Goal: Task Accomplishment & Management: Manage account settings

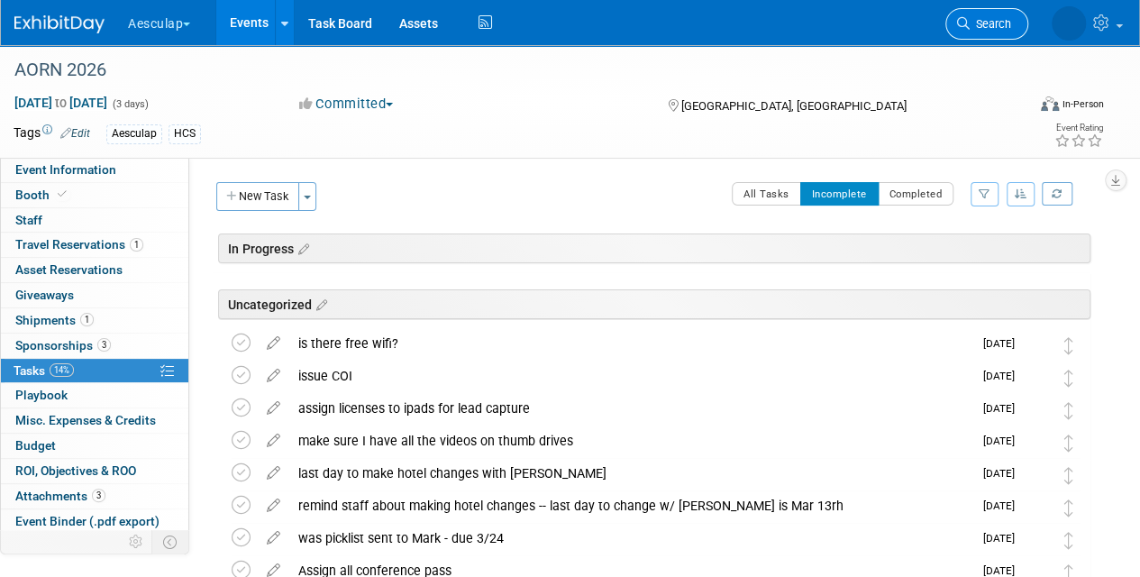
click at [970, 21] on span "Search" at bounding box center [990, 24] width 41 height 14
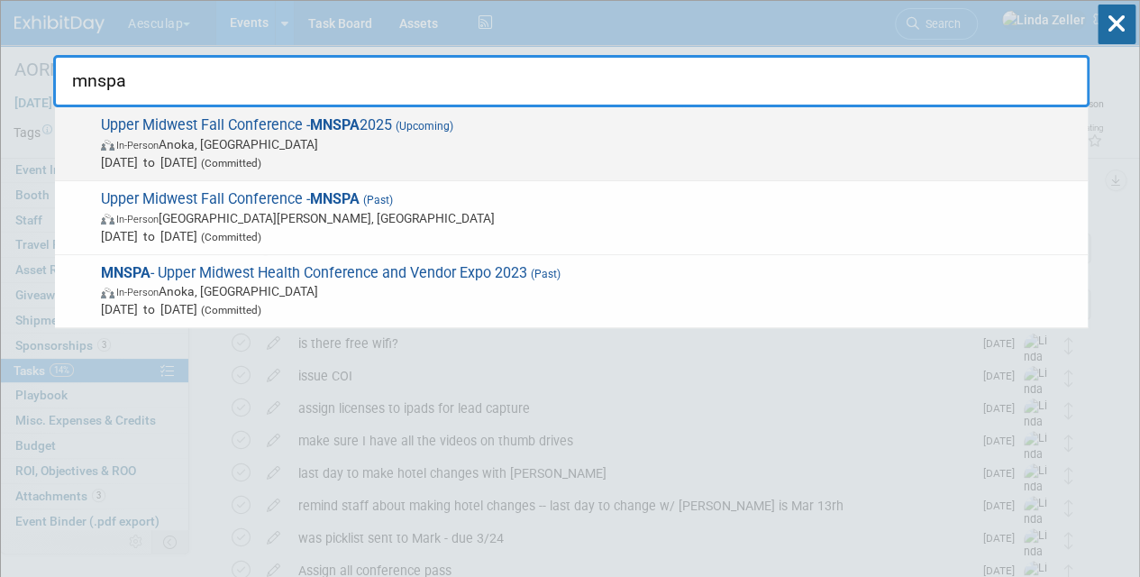
type input "mnspa"
click at [205, 142] on span "In-Person Anoka, MN" at bounding box center [590, 144] width 978 height 18
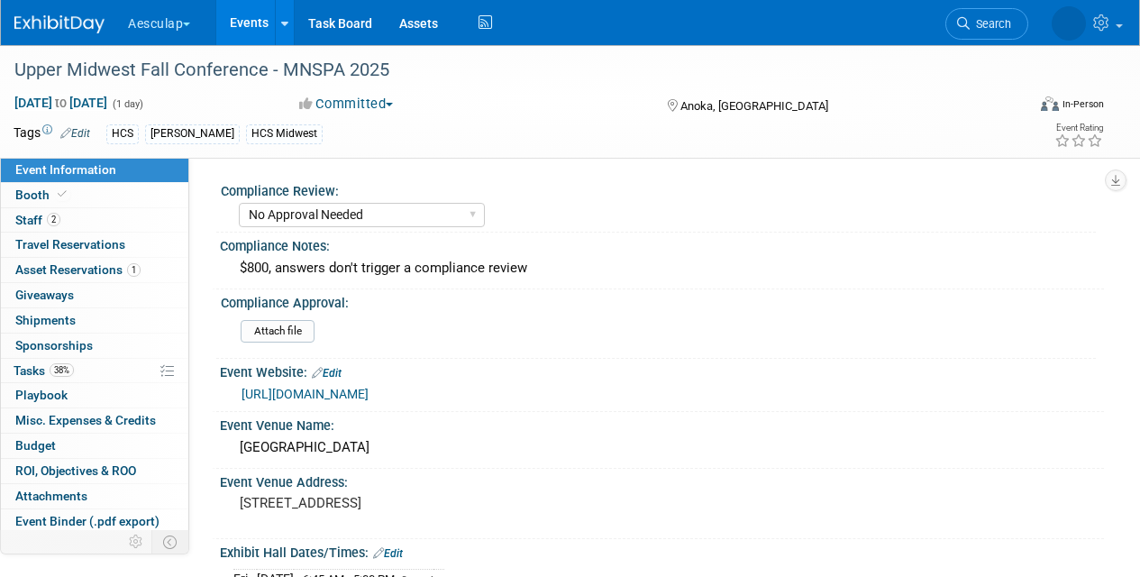
select select "No Approval Needed"
select select "HCS"
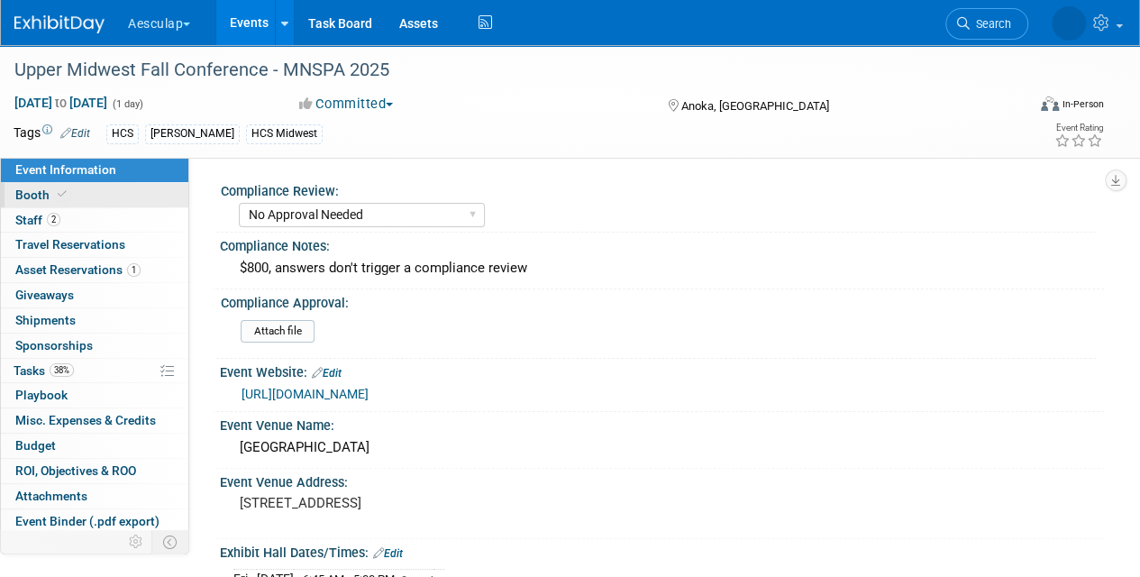
click at [30, 193] on span "Booth" at bounding box center [42, 195] width 55 height 14
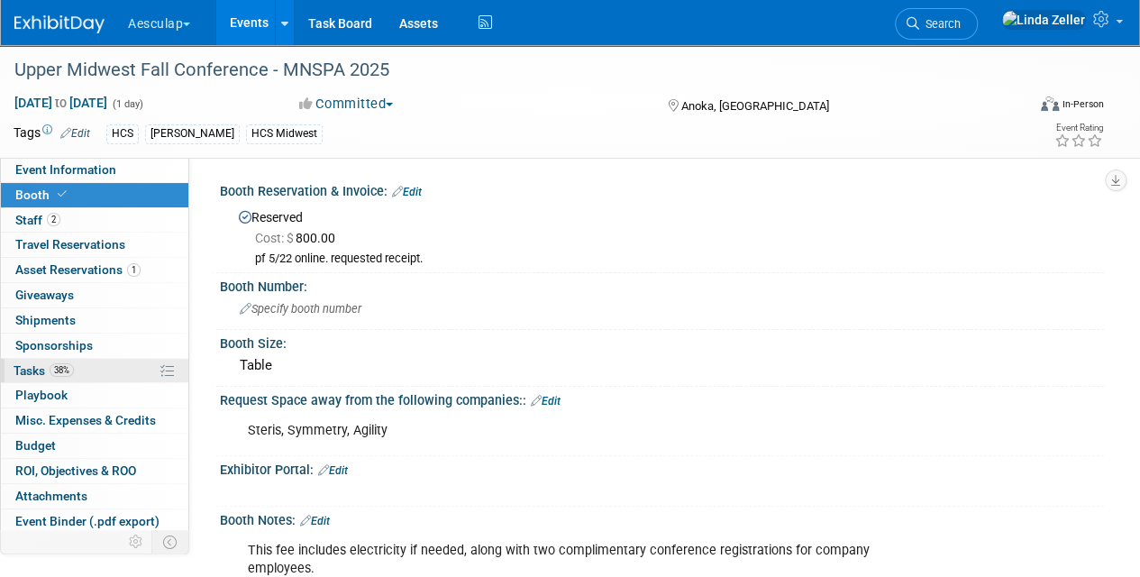
click at [47, 364] on span "Tasks 38%" at bounding box center [44, 370] width 60 height 14
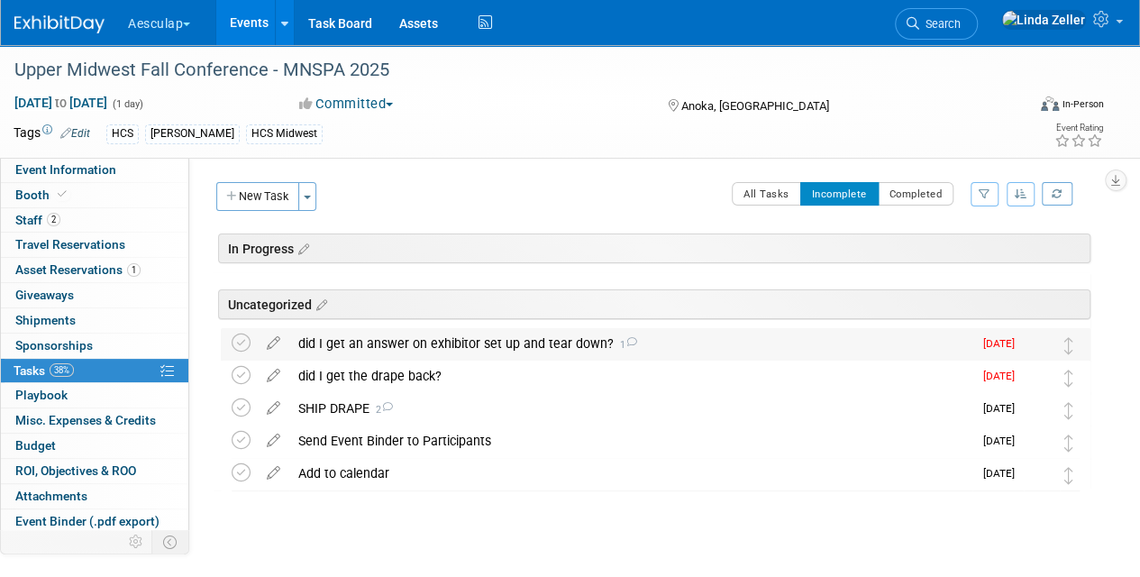
click at [553, 341] on div "did I get an answer on exhibitor set up and tear down? 1" at bounding box center [630, 343] width 683 height 31
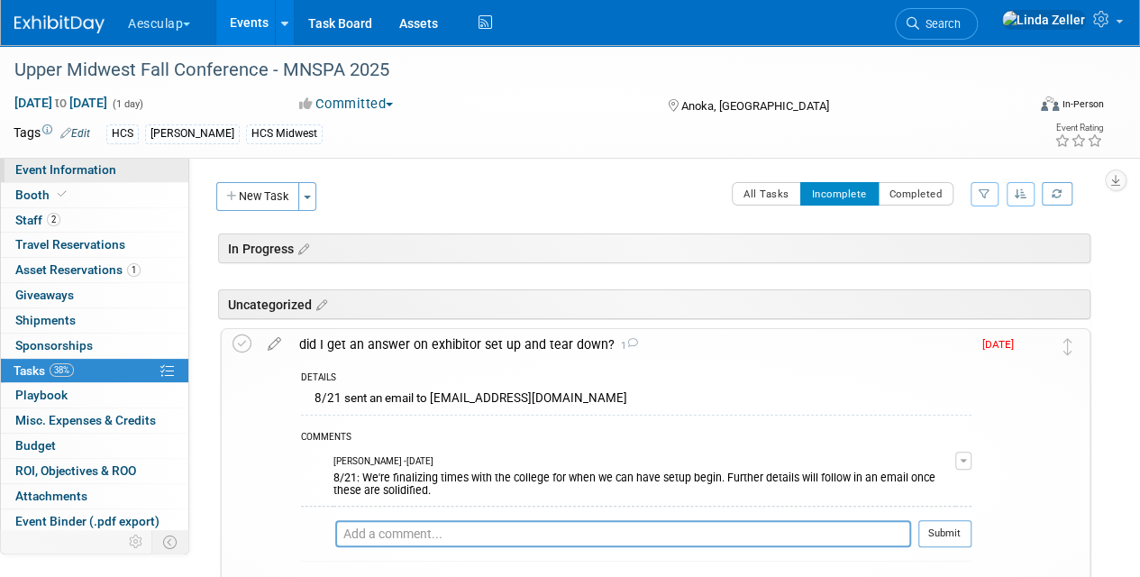
click at [48, 171] on span "Event Information" at bounding box center [65, 169] width 101 height 14
select select "No Approval Needed"
select select "HCS"
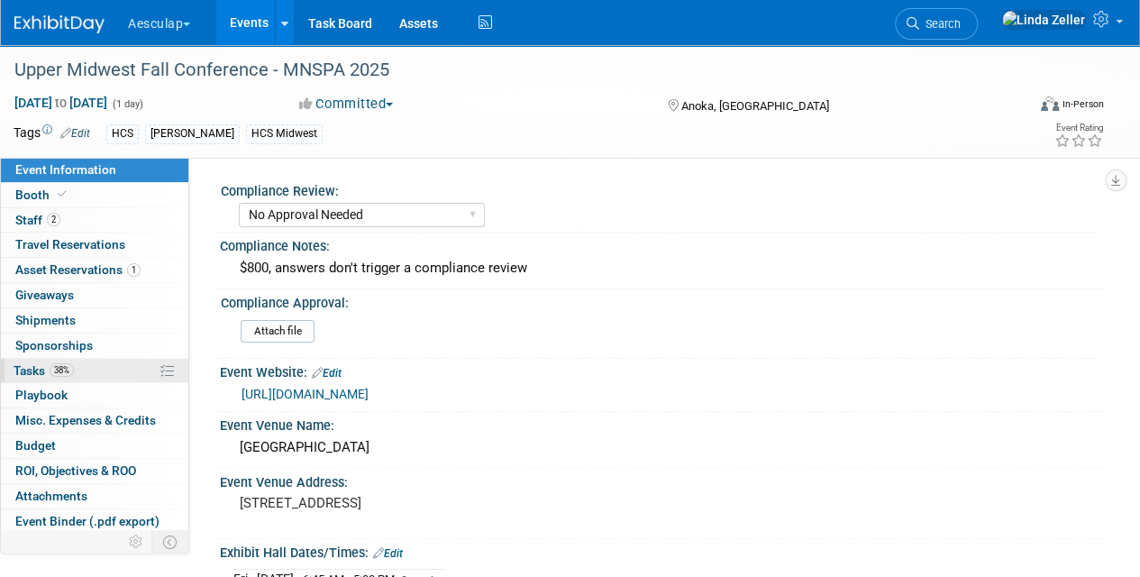
click at [23, 364] on span "Tasks 38%" at bounding box center [44, 370] width 60 height 14
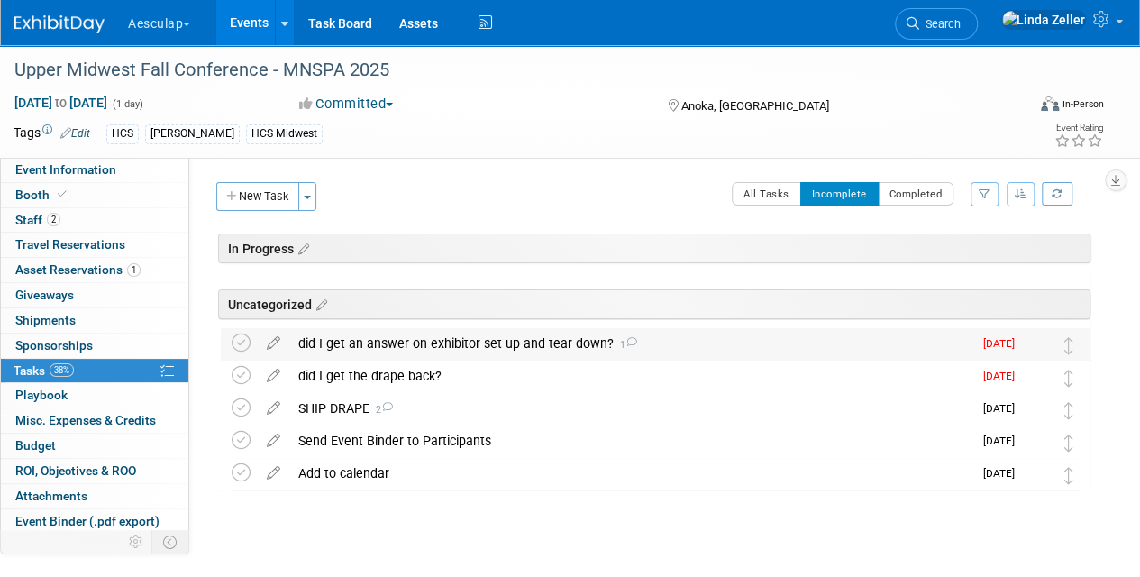
click at [329, 342] on div "did I get an answer on exhibitor set up and tear down? 1" at bounding box center [630, 343] width 683 height 31
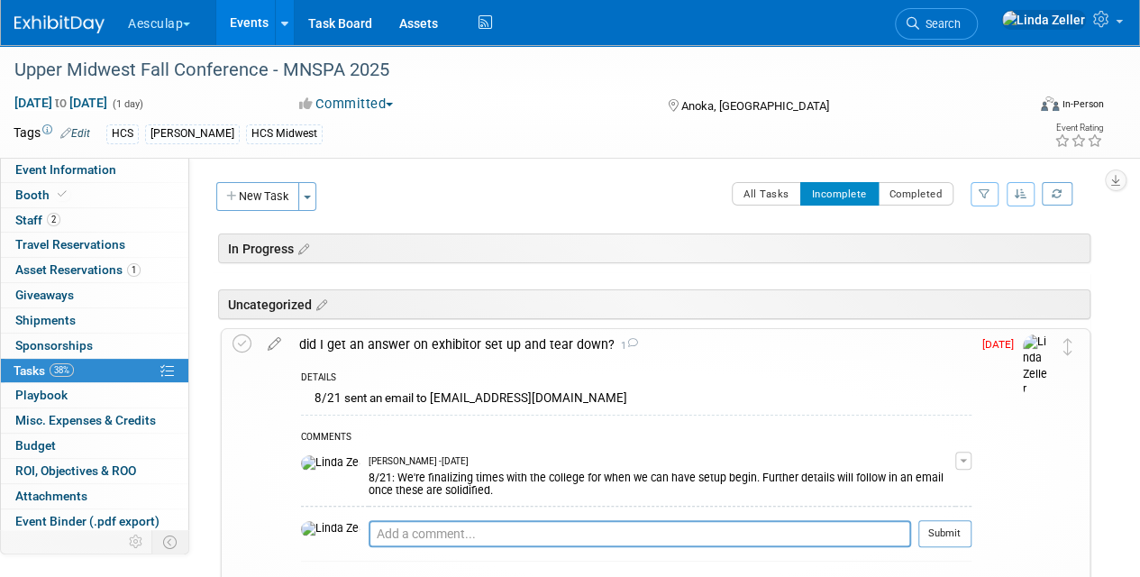
click at [332, 338] on div "did I get an answer on exhibitor set up and tear down? 1" at bounding box center [631, 344] width 682 height 31
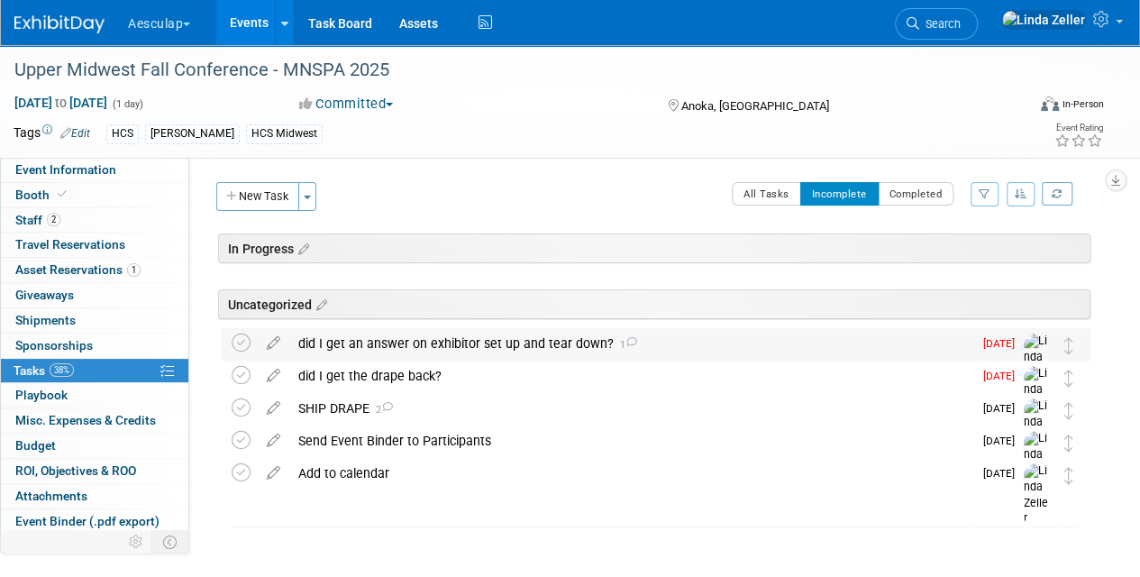
click at [363, 339] on div "did I get an answer on exhibitor set up and tear down? 1" at bounding box center [630, 343] width 683 height 31
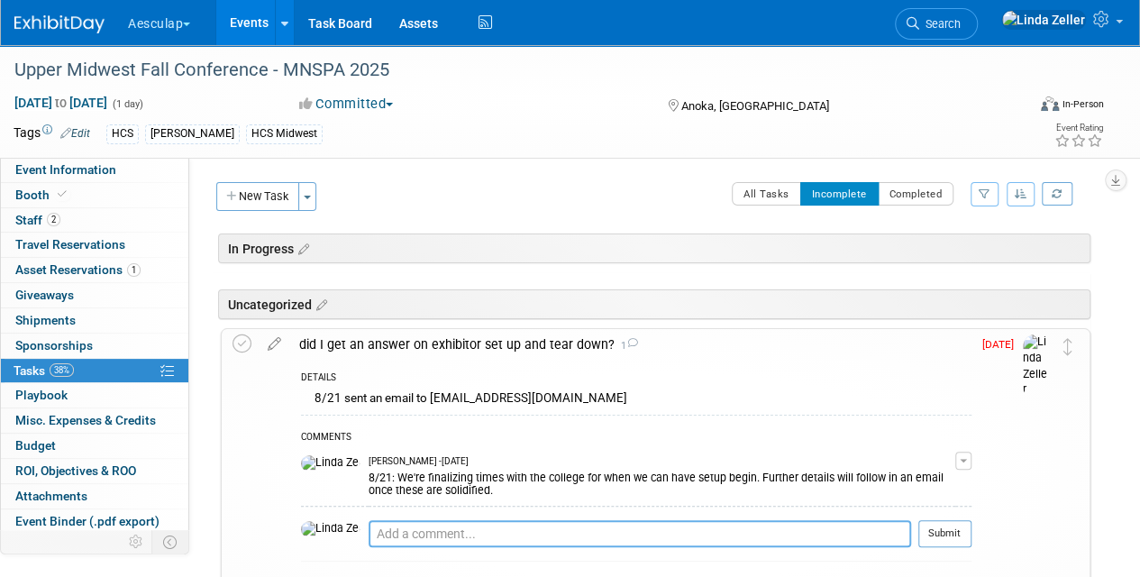
click at [369, 535] on textarea at bounding box center [640, 533] width 543 height 27
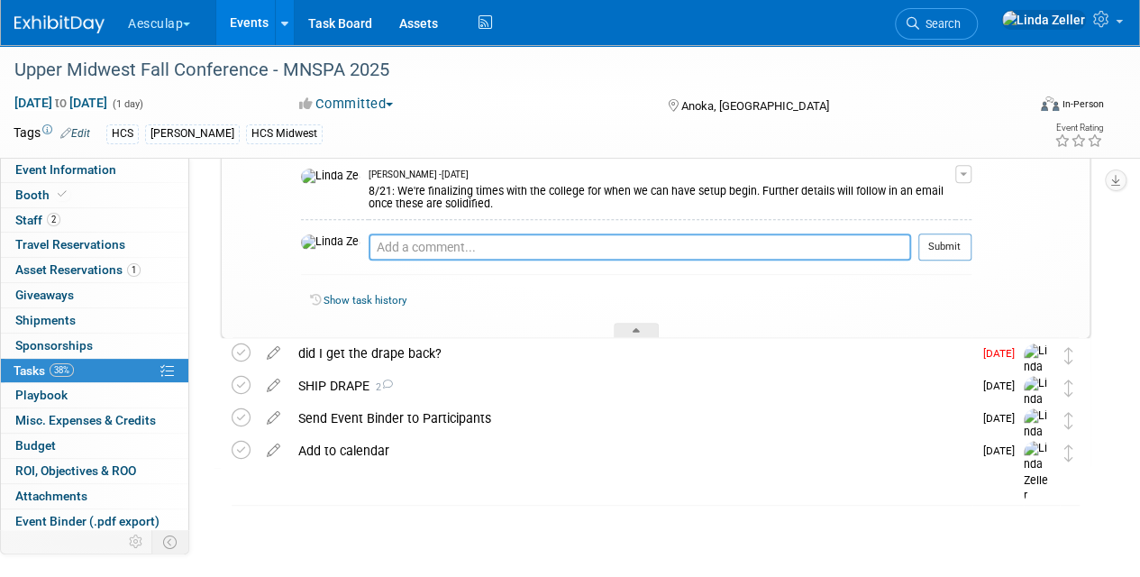
click at [369, 240] on textarea at bounding box center [640, 246] width 543 height 27
type textarea "9/13: asked again."
click at [932, 248] on button "Submit" at bounding box center [945, 246] width 53 height 27
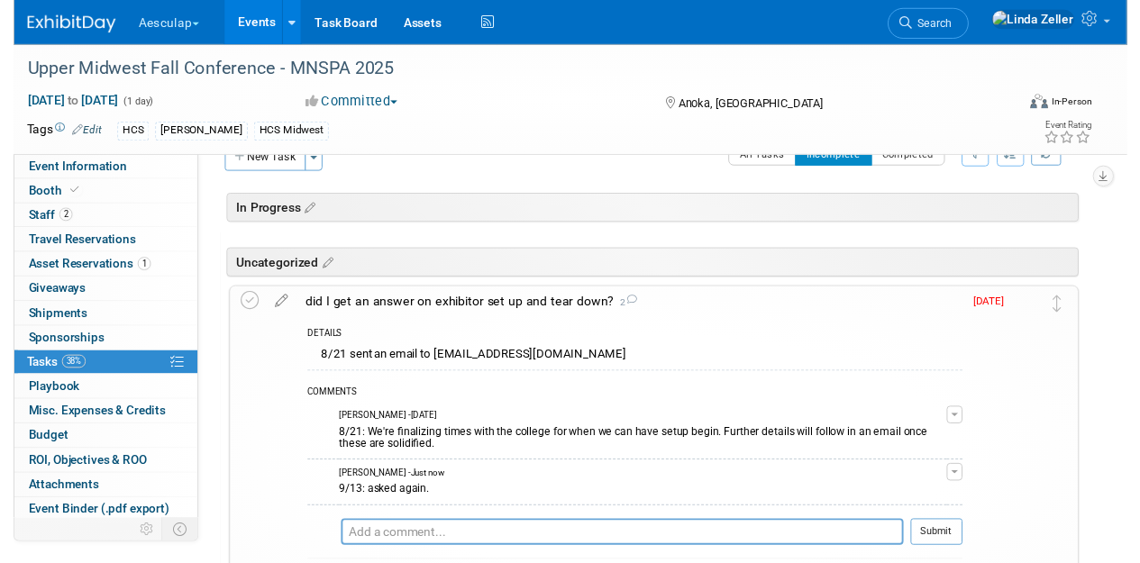
scroll to position [16, 0]
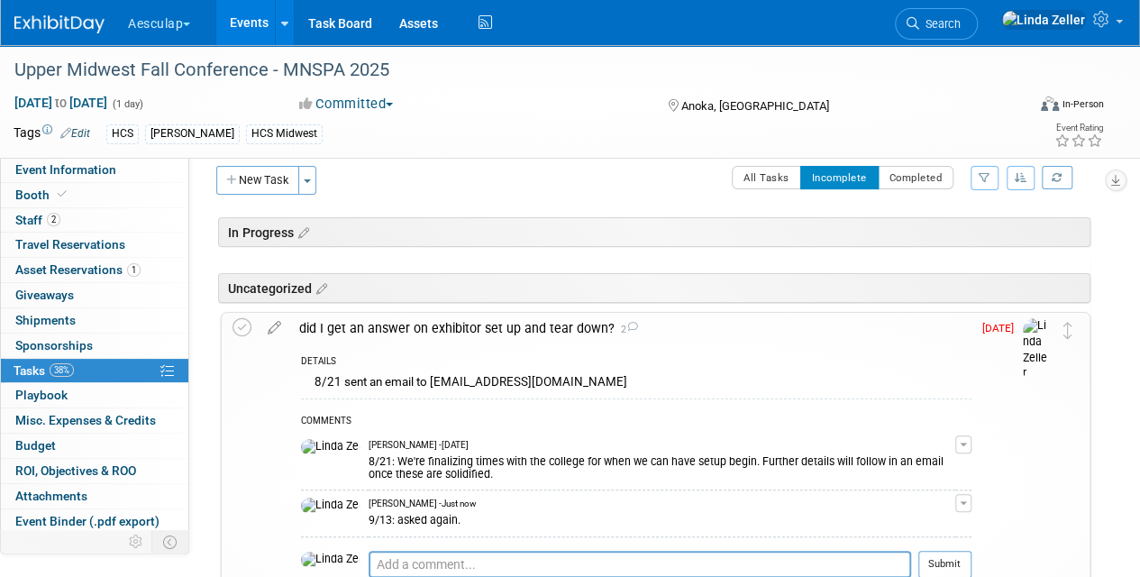
click at [271, 325] on icon at bounding box center [275, 324] width 32 height 23
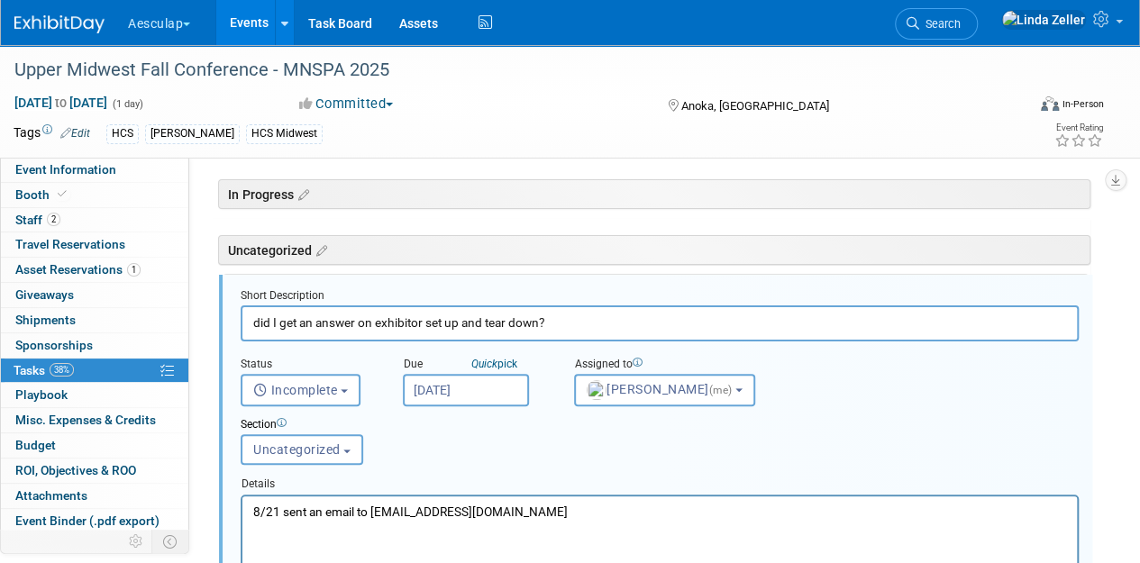
scroll to position [63, 0]
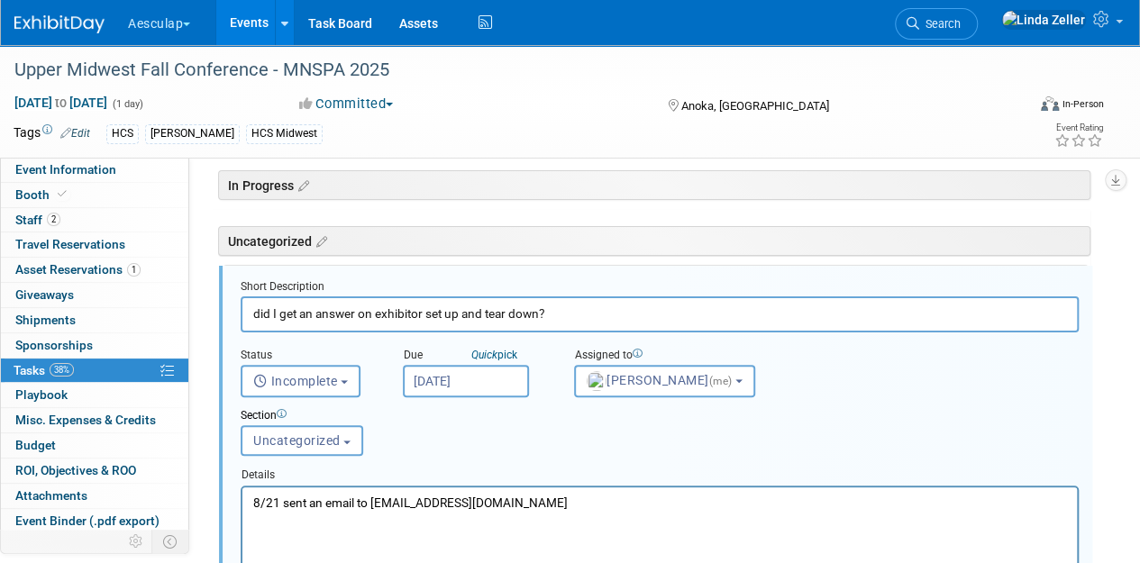
click at [457, 381] on input "[DATE]" at bounding box center [466, 381] width 126 height 32
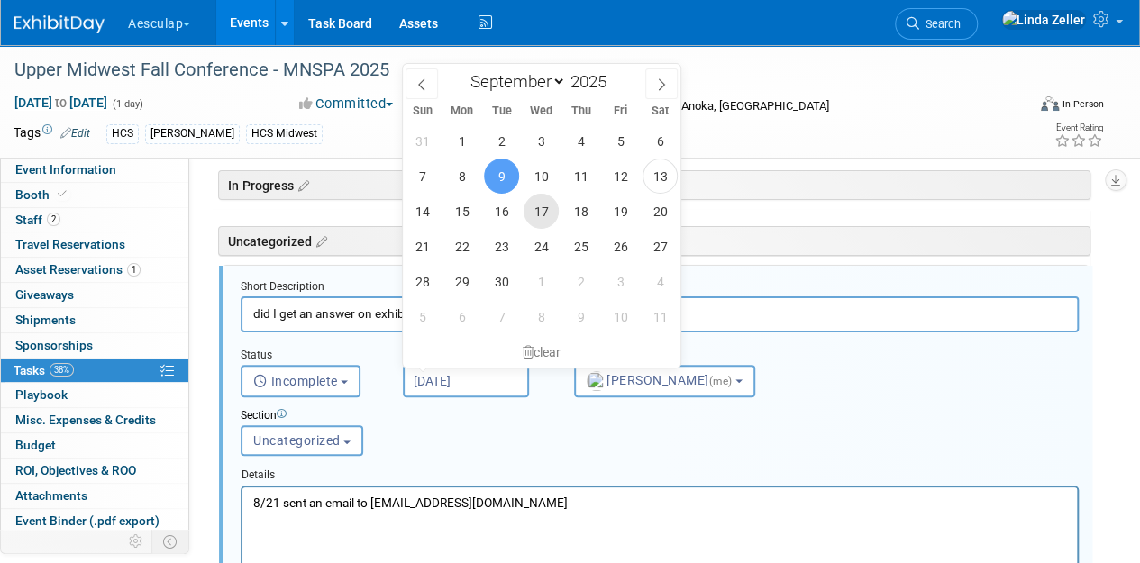
click at [535, 207] on span "17" at bounding box center [541, 211] width 35 height 35
type input "[DATE]"
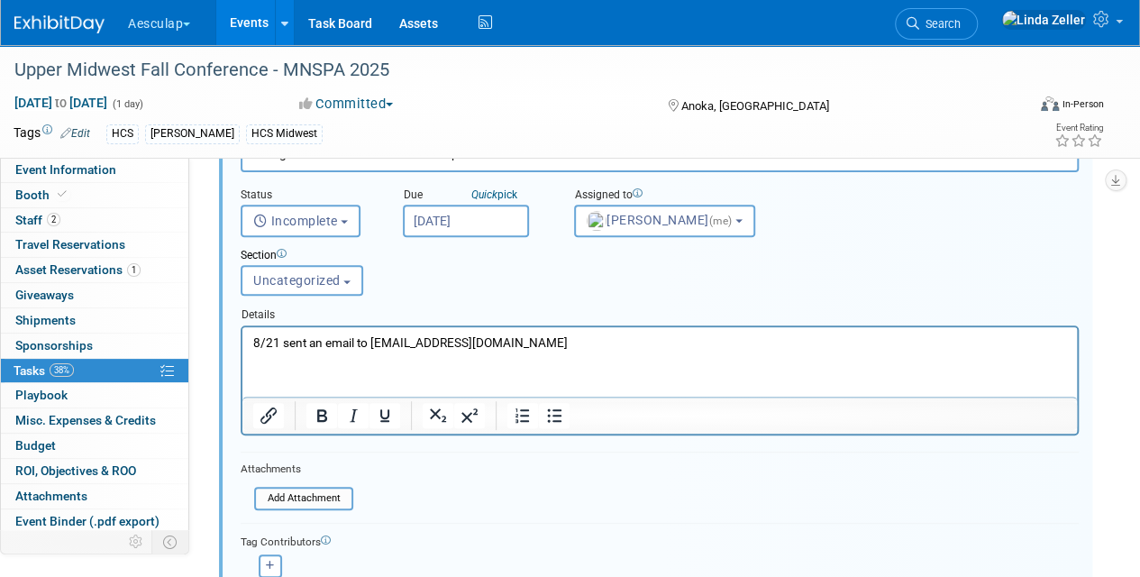
scroll to position [334, 0]
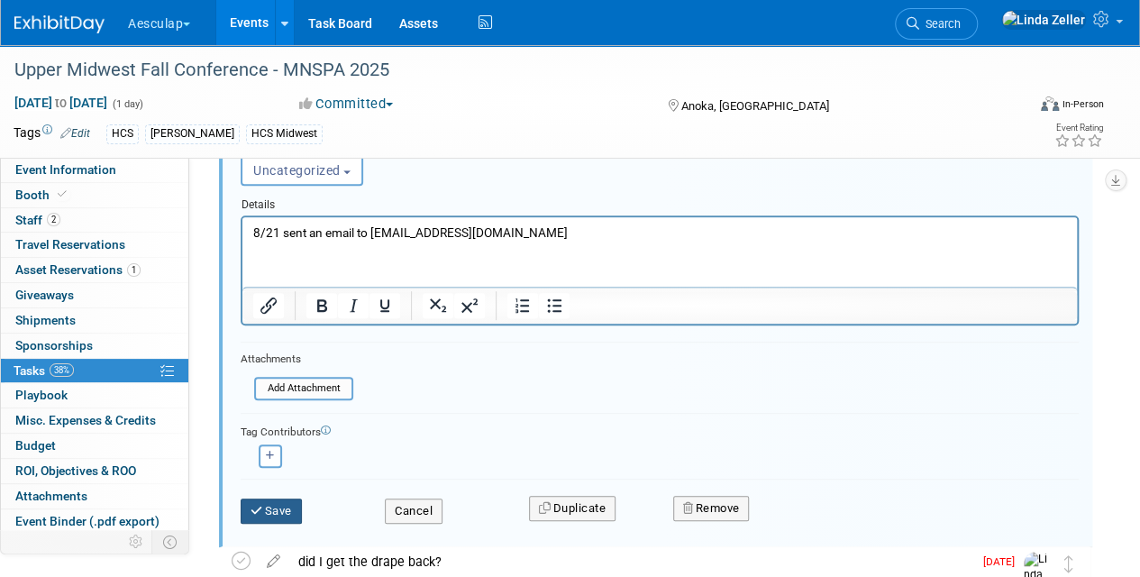
drag, startPoint x: 275, startPoint y: 503, endPoint x: 328, endPoint y: 521, distance: 56.2
click at [276, 503] on button "Save" at bounding box center [271, 511] width 61 height 25
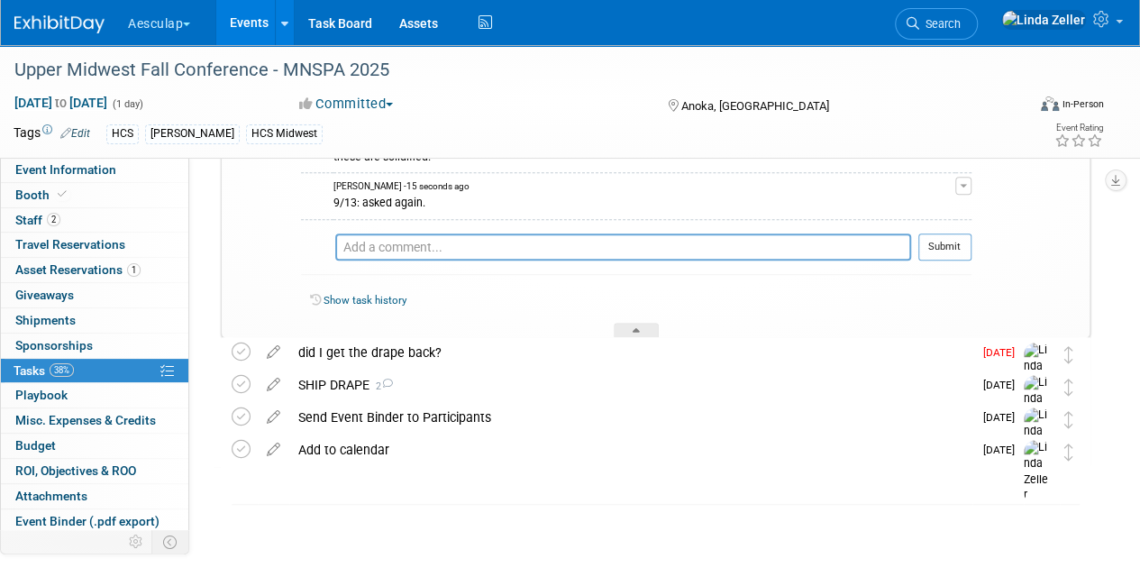
scroll to position [332, 0]
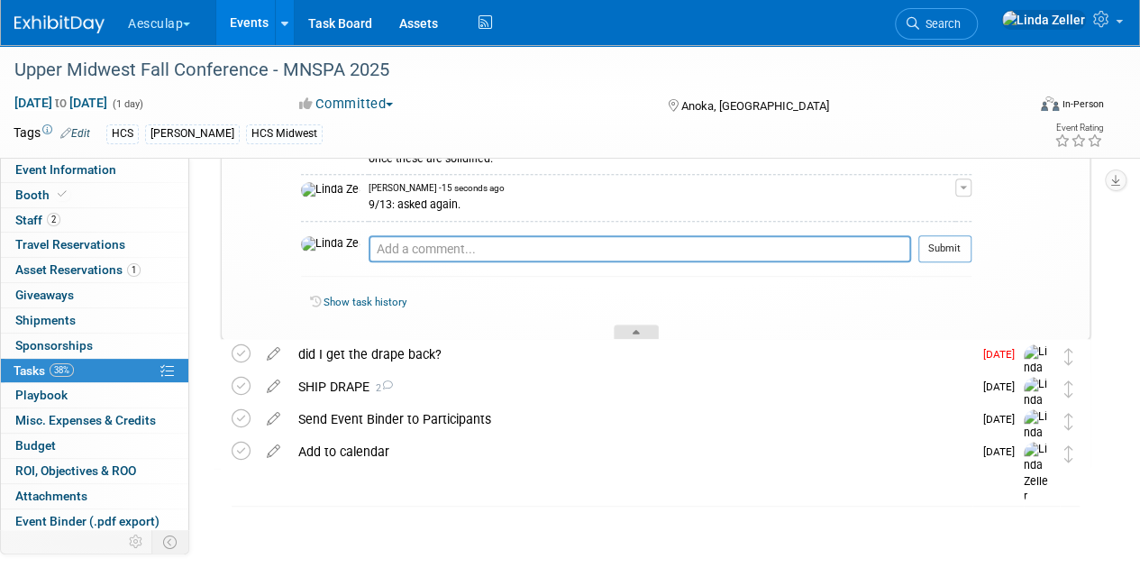
click at [622, 325] on div at bounding box center [636, 332] width 45 height 15
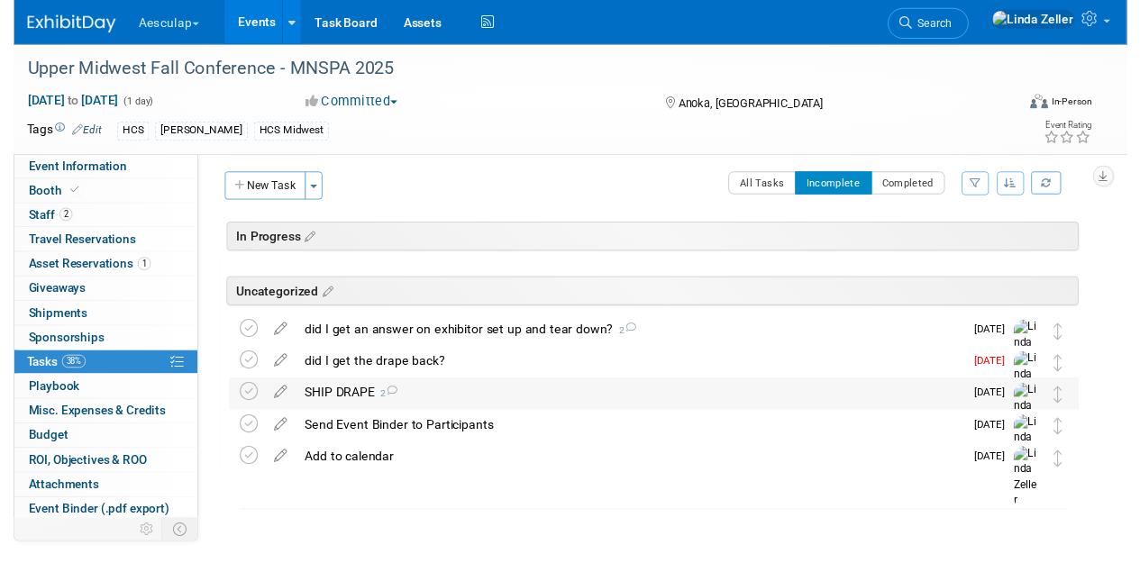
scroll to position [0, 0]
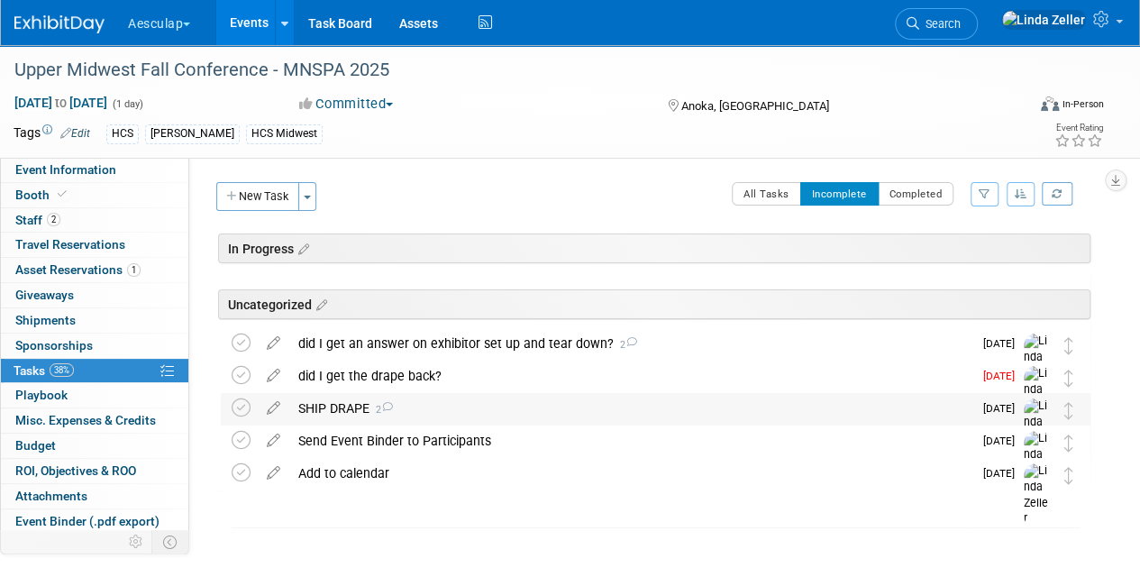
click at [343, 406] on div "SHIP DRAPE 2" at bounding box center [630, 408] width 683 height 31
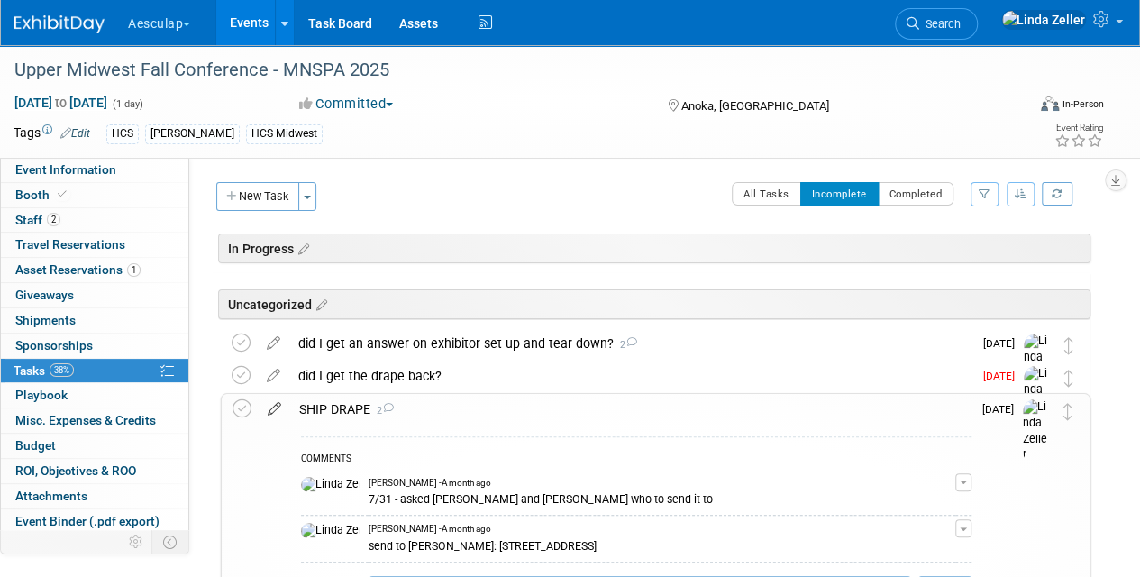
click at [269, 414] on icon at bounding box center [275, 405] width 32 height 23
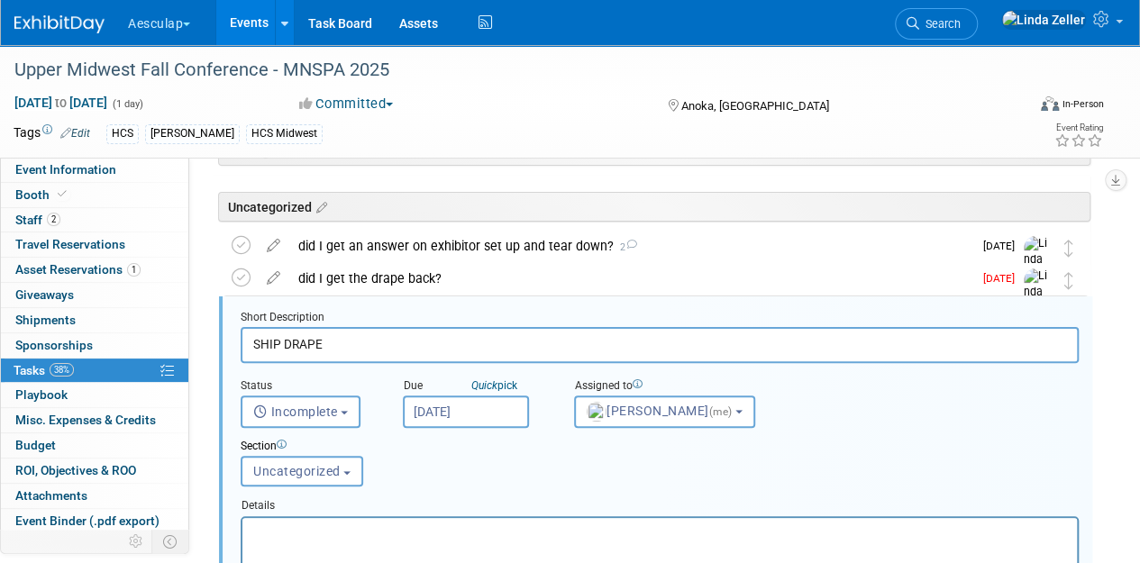
scroll to position [128, 0]
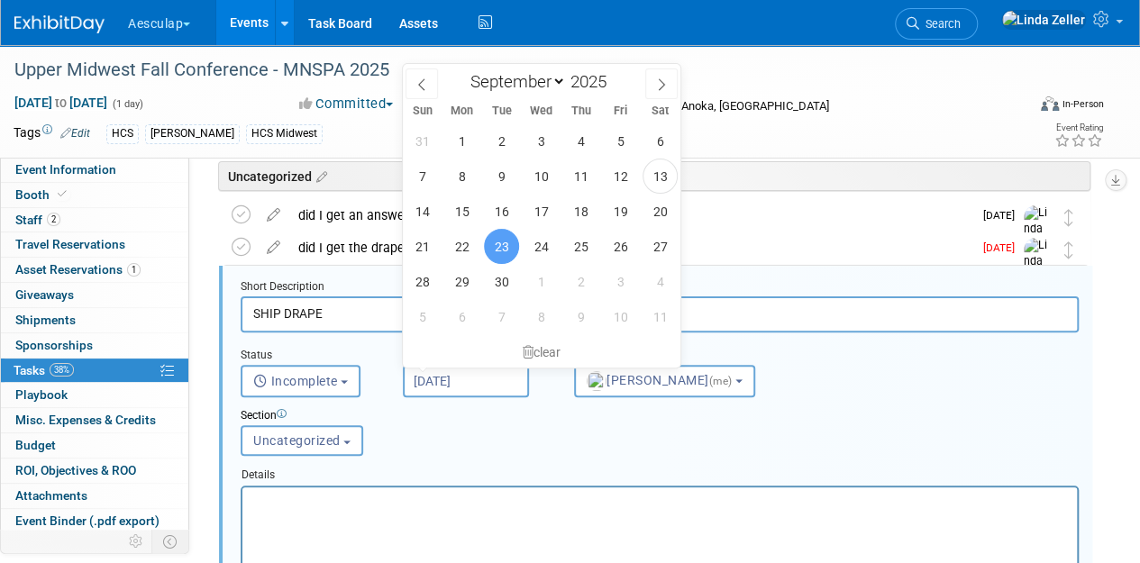
click at [451, 371] on input "[DATE]" at bounding box center [466, 381] width 126 height 32
click at [284, 506] on p "Rich Text Area. Press ALT-0 for help." at bounding box center [660, 502] width 814 height 17
click at [477, 207] on span "15" at bounding box center [461, 211] width 35 height 35
type input "[DATE]"
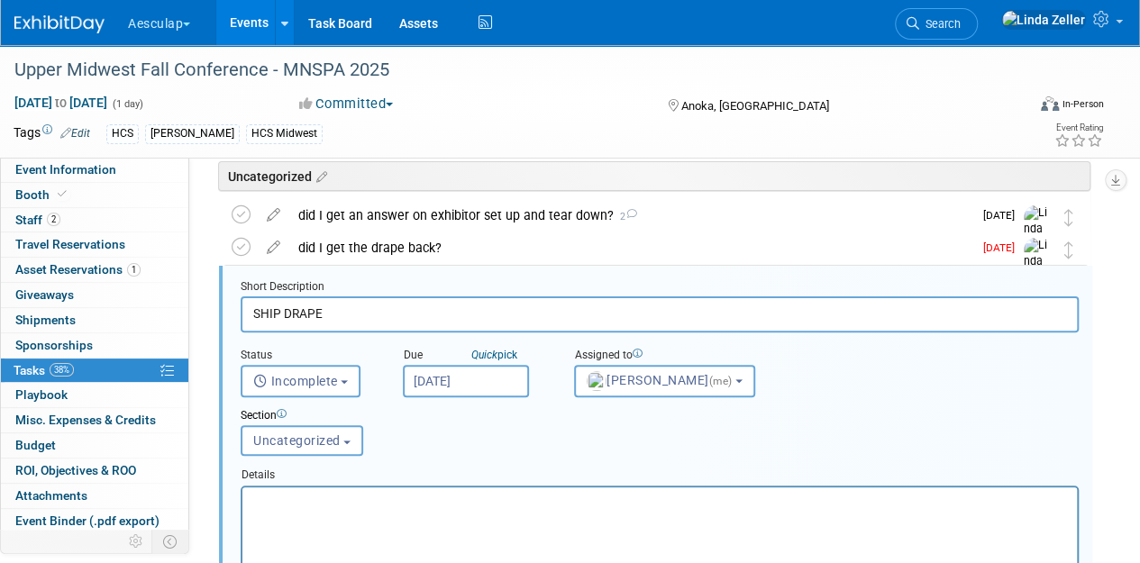
click at [274, 501] on p "Rich Text Area. Press ALT-0 for help." at bounding box center [660, 502] width 814 height 17
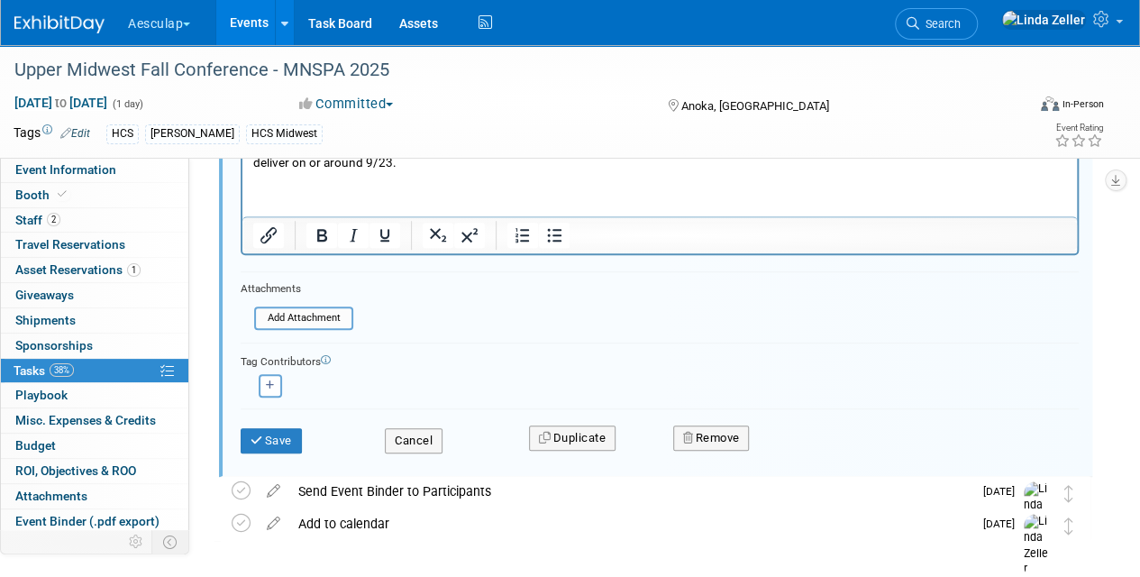
scroll to position [471, 0]
click at [278, 429] on button "Save" at bounding box center [271, 438] width 61 height 25
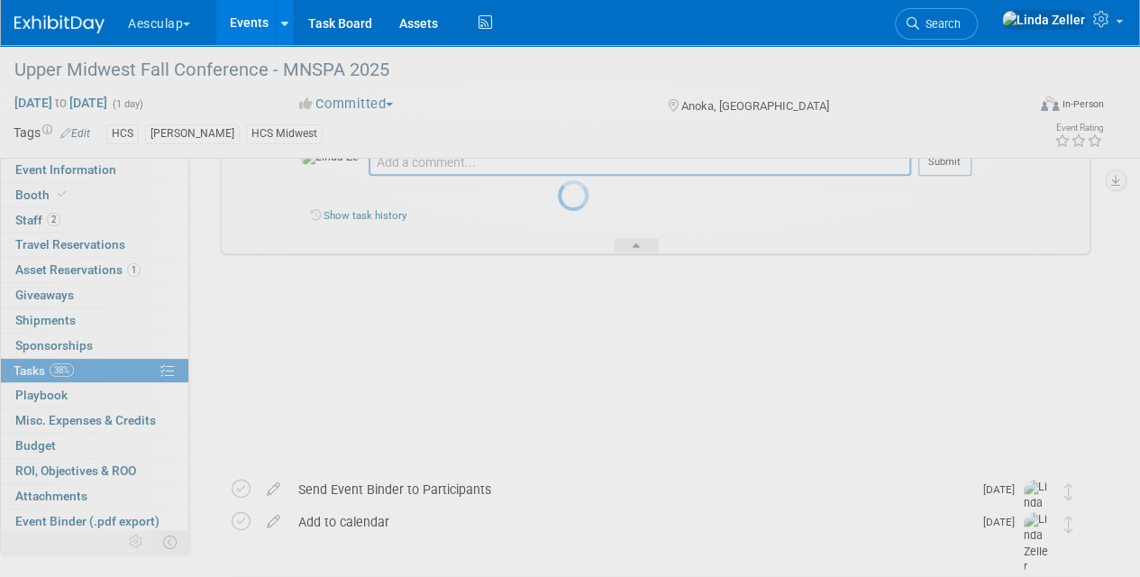
scroll to position [321, 0]
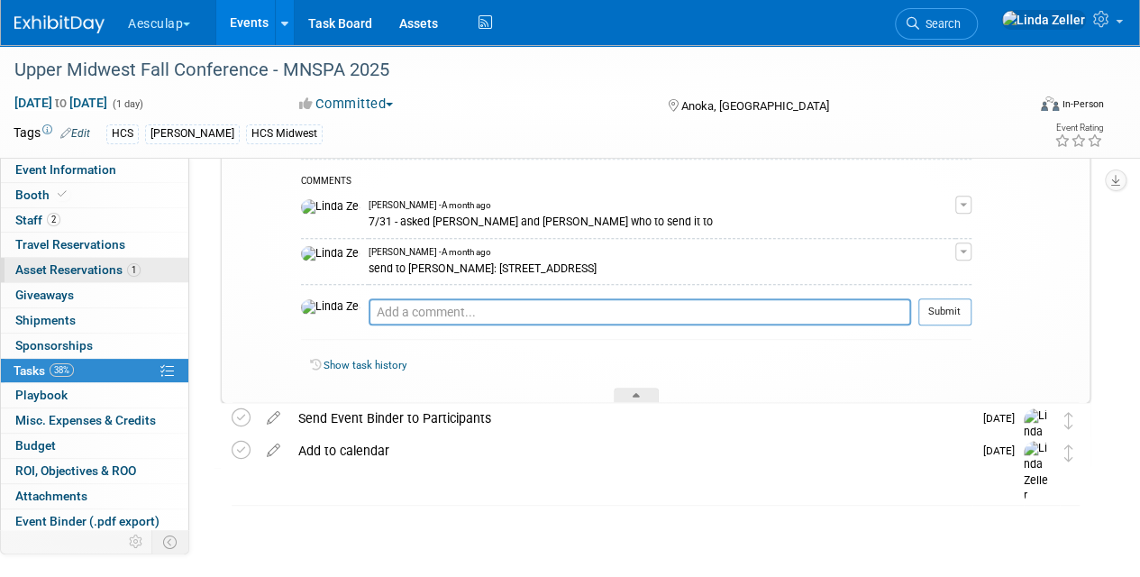
click at [40, 260] on link "1 Asset Reservations 1" at bounding box center [95, 270] width 188 height 24
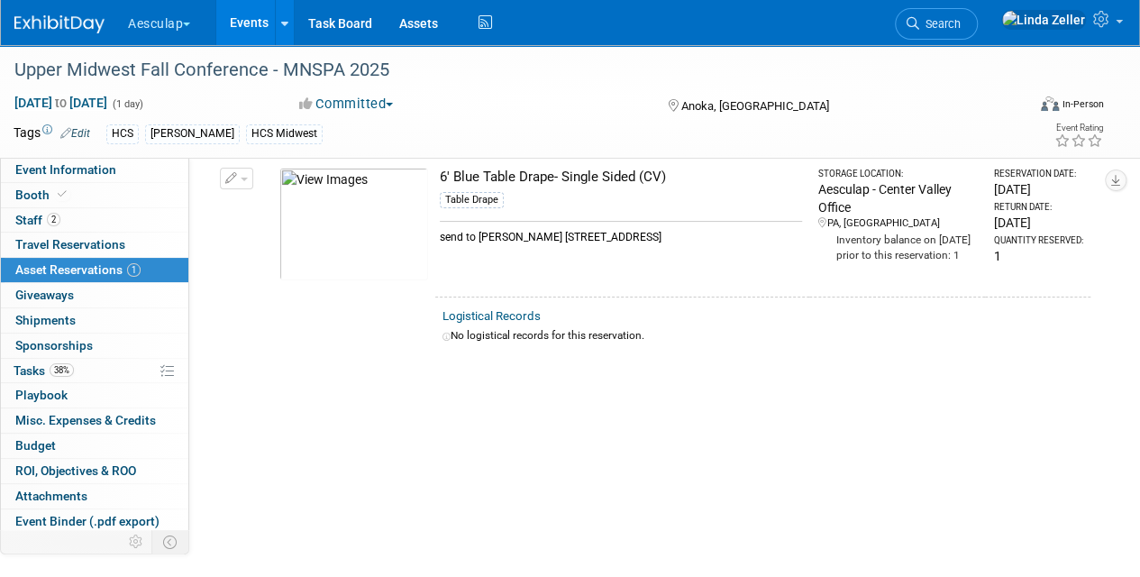
scroll to position [98, 0]
click at [40, 334] on link "0 Sponsorships 0" at bounding box center [95, 346] width 188 height 24
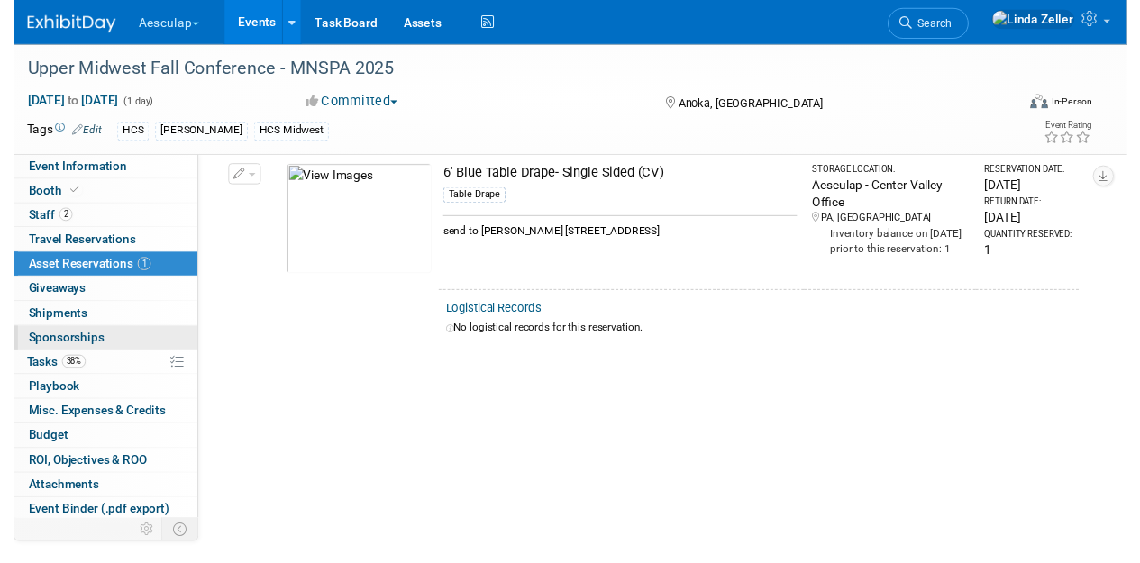
scroll to position [0, 0]
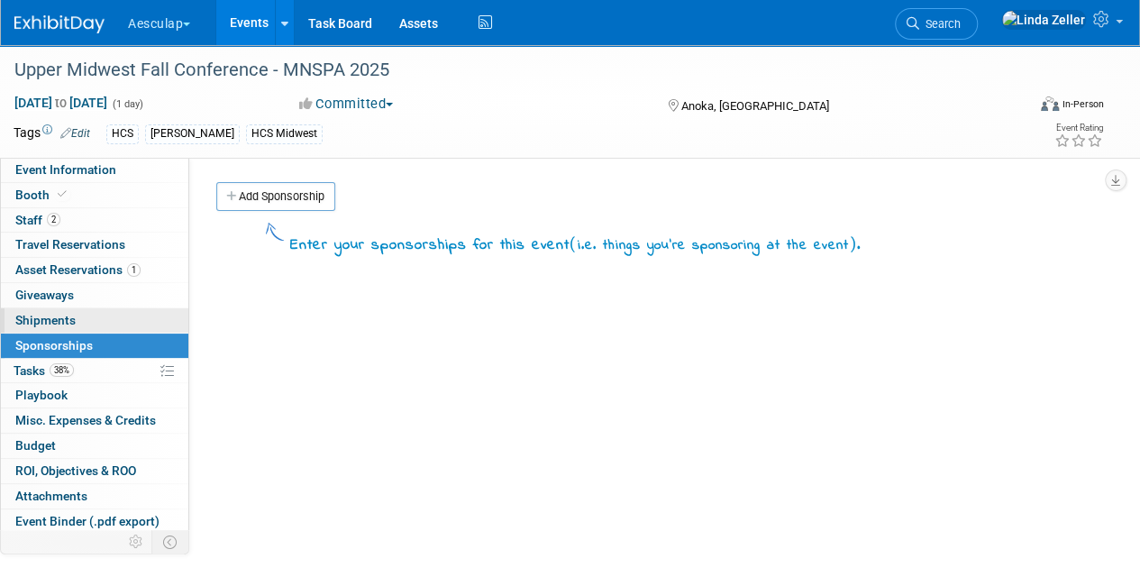
click at [36, 315] on span "Shipments 0" at bounding box center [45, 320] width 60 height 14
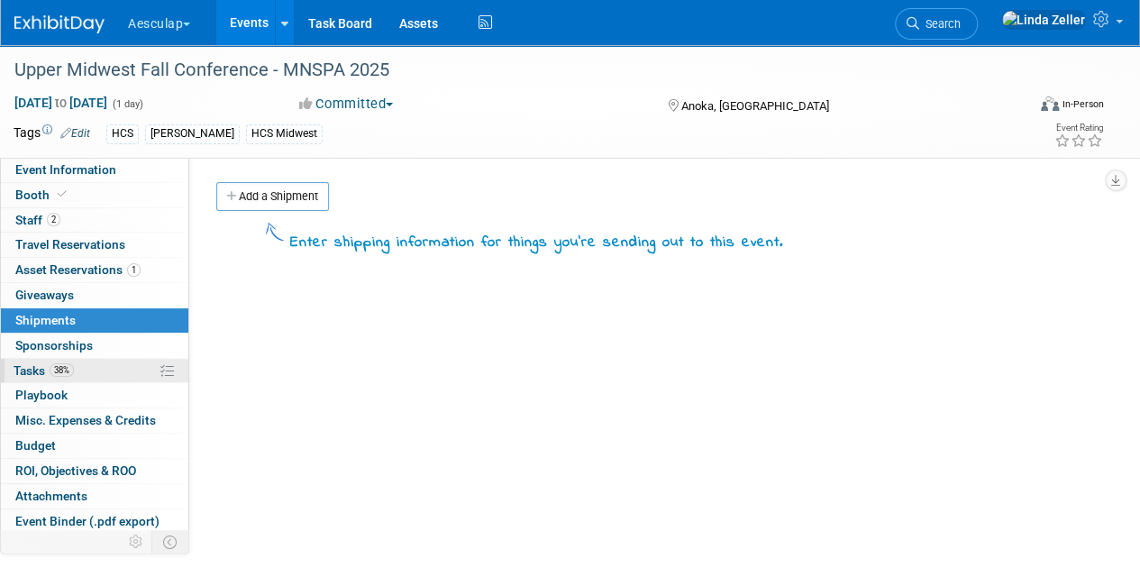
click at [44, 360] on link "38% Tasks 38%" at bounding box center [95, 371] width 188 height 24
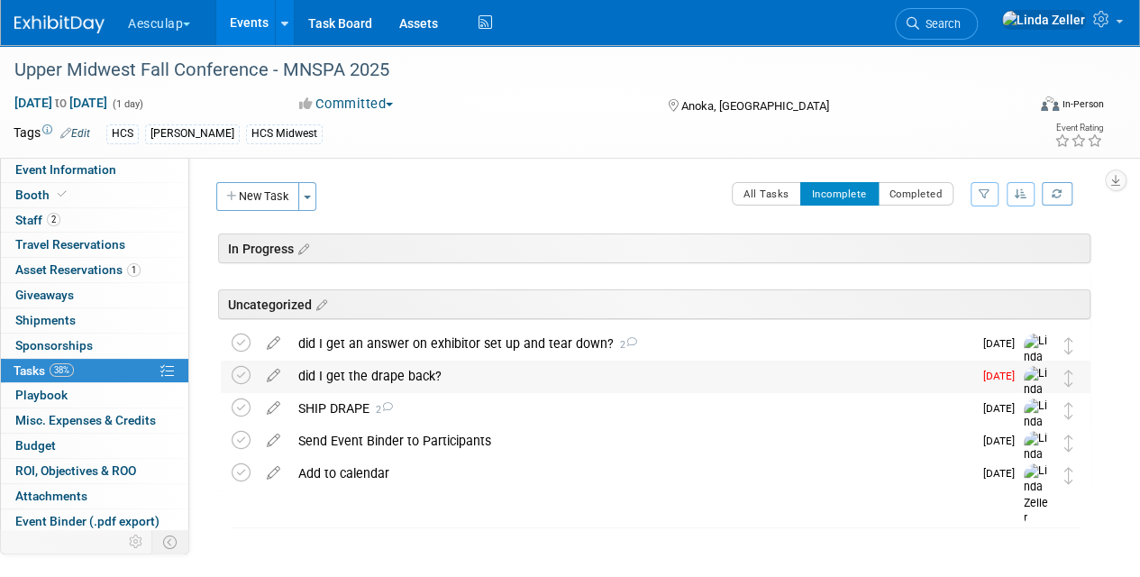
click at [332, 374] on div "did I get the drape back?" at bounding box center [630, 376] width 683 height 31
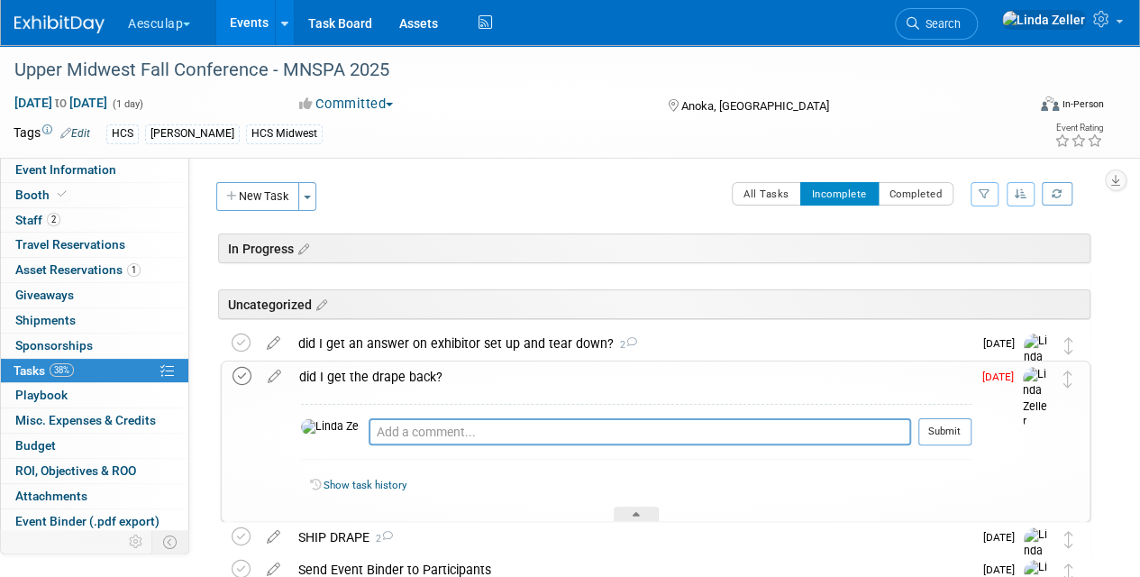
click at [247, 370] on icon at bounding box center [242, 376] width 19 height 19
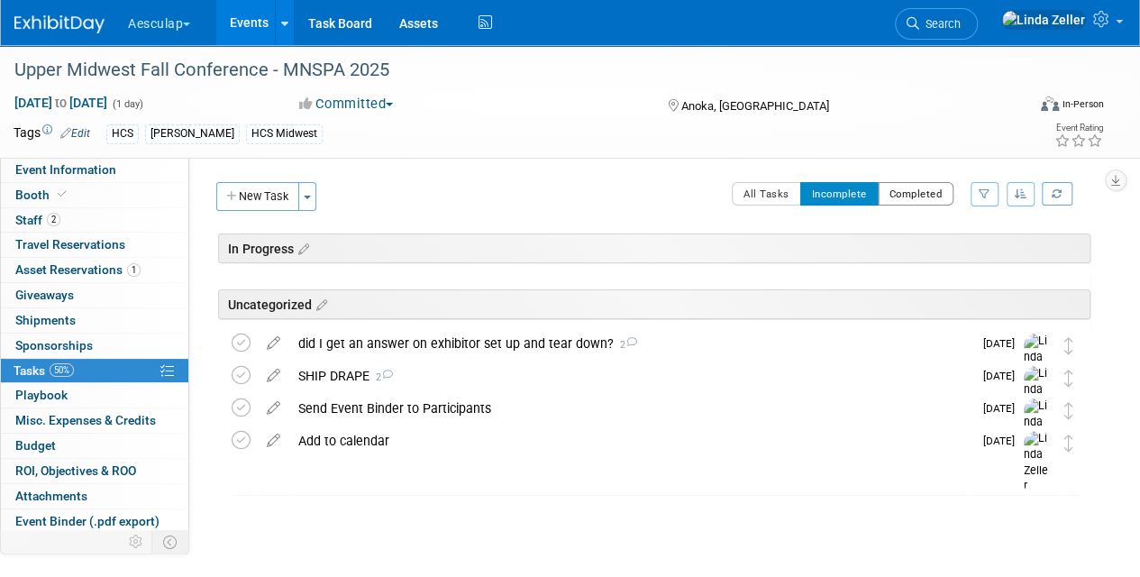
click at [905, 202] on button "Completed" at bounding box center [916, 193] width 77 height 23
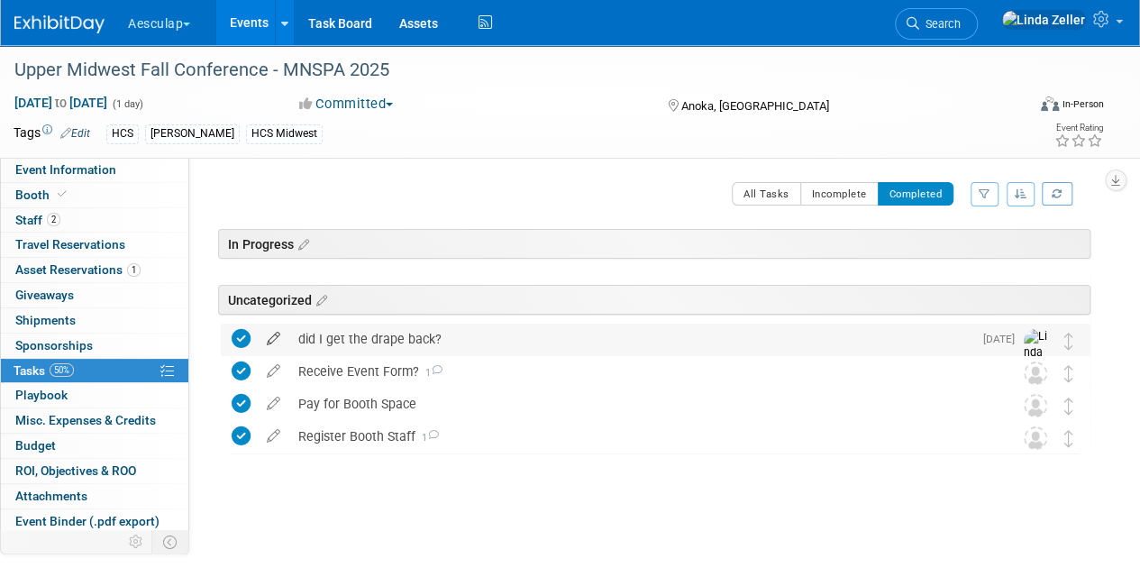
click at [272, 334] on icon at bounding box center [274, 335] width 32 height 23
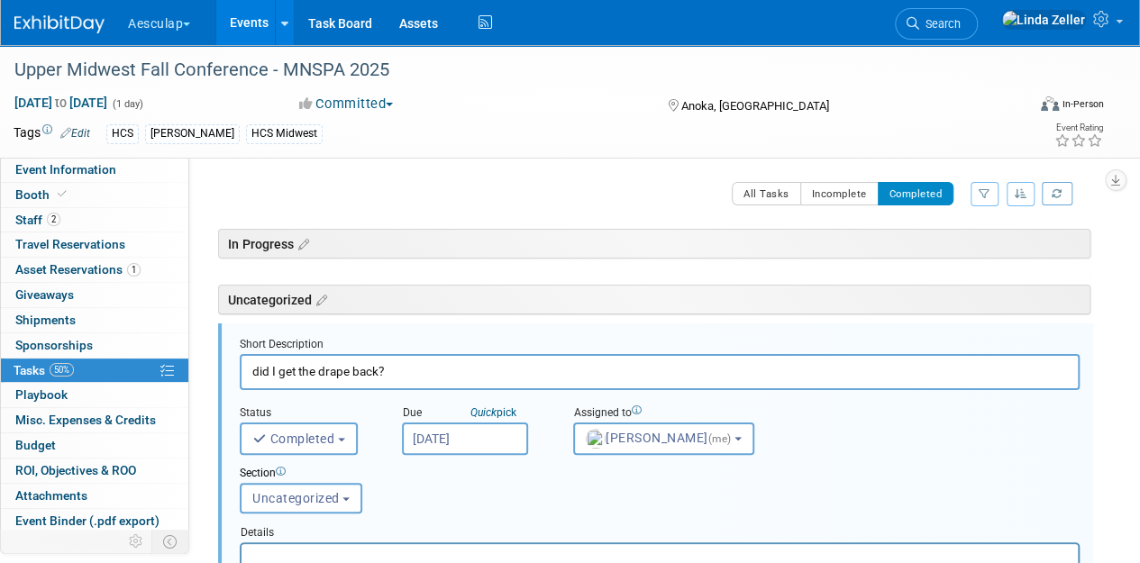
scroll to position [58, 0]
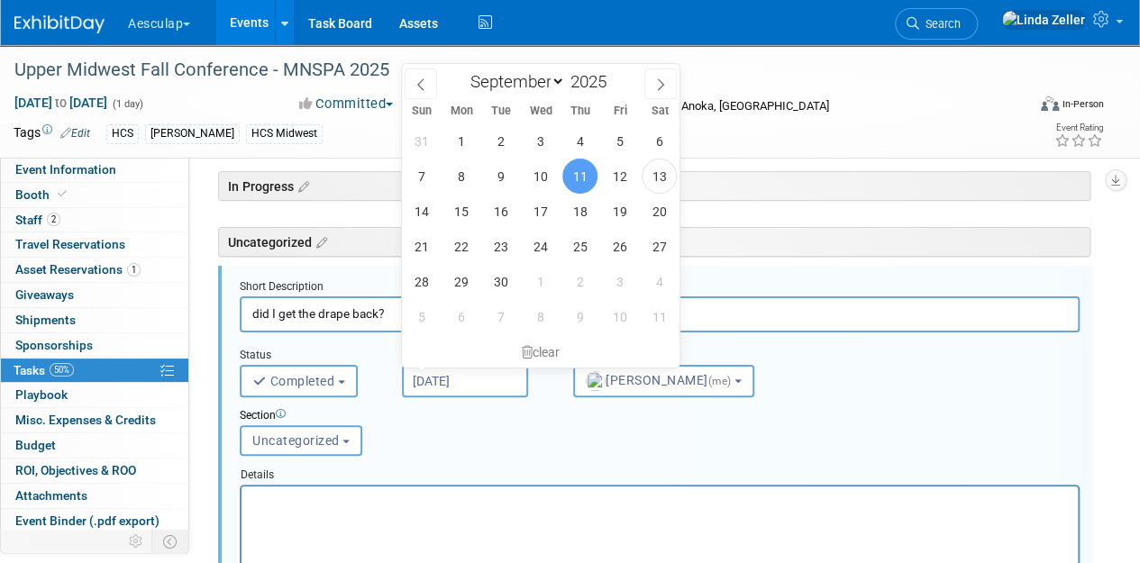
click at [435, 383] on input "[DATE]" at bounding box center [465, 381] width 126 height 32
click at [665, 87] on icon at bounding box center [660, 84] width 13 height 13
select select "9"
click at [651, 171] on span "11" at bounding box center [659, 176] width 35 height 35
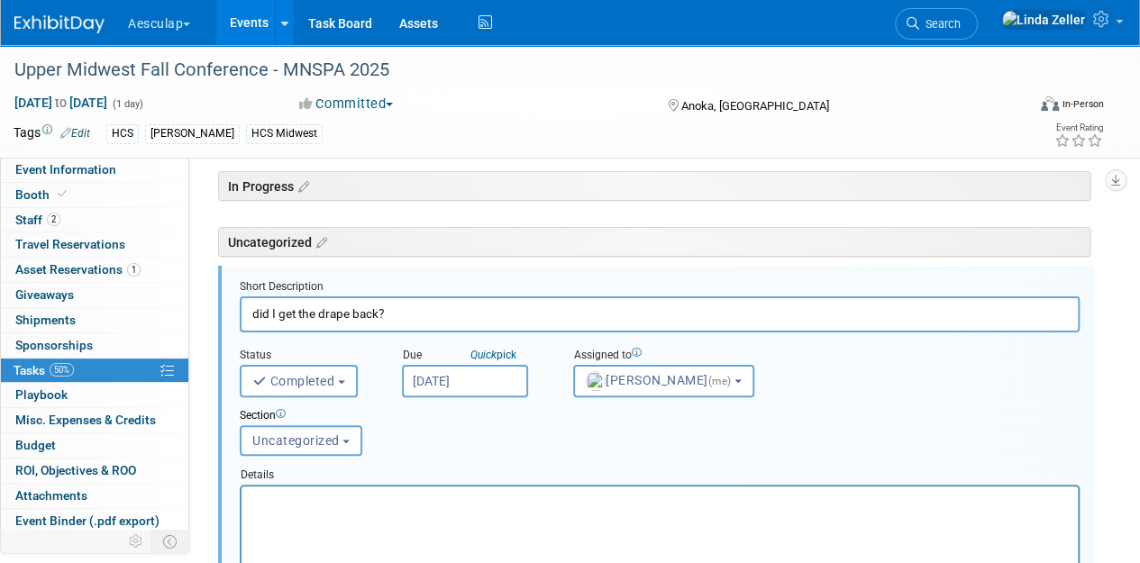
click at [420, 380] on input "[DATE]" at bounding box center [465, 381] width 126 height 32
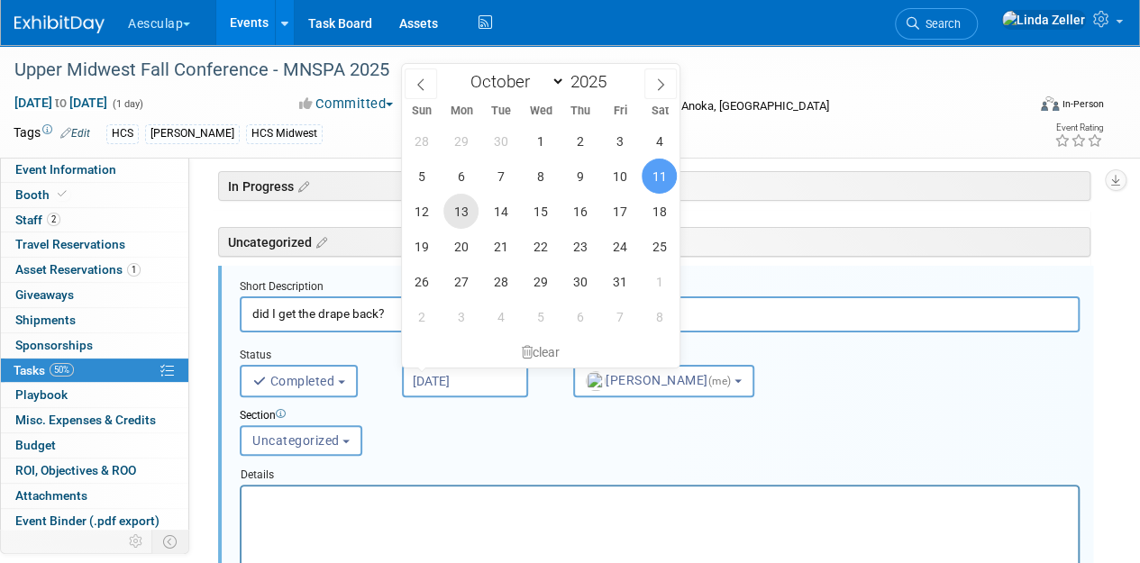
click at [456, 203] on span "13" at bounding box center [461, 211] width 35 height 35
type input "[DATE]"
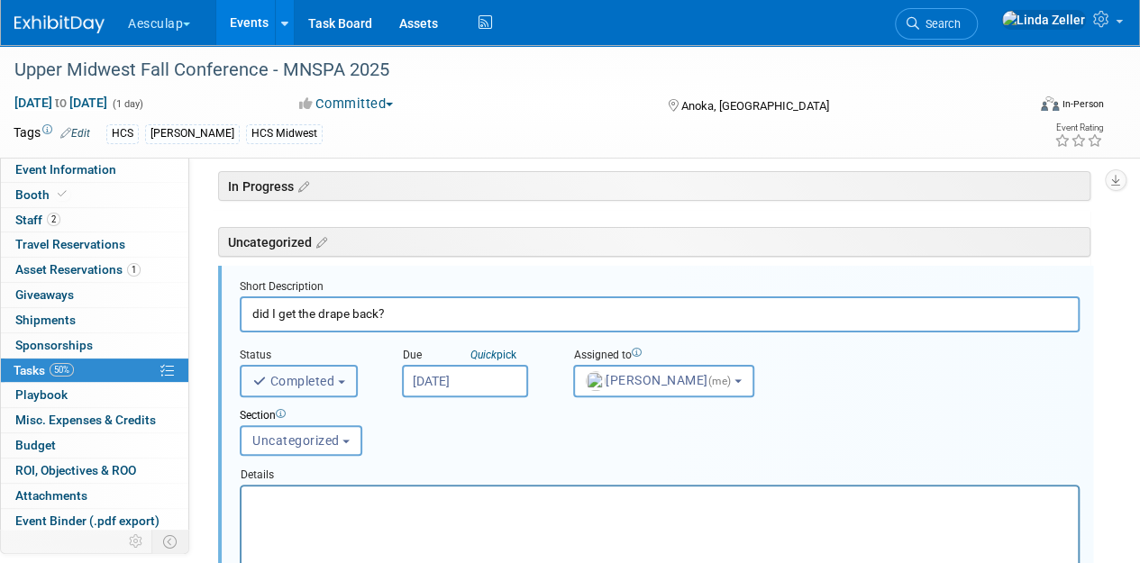
click at [350, 377] on button "Completed" at bounding box center [299, 381] width 118 height 32
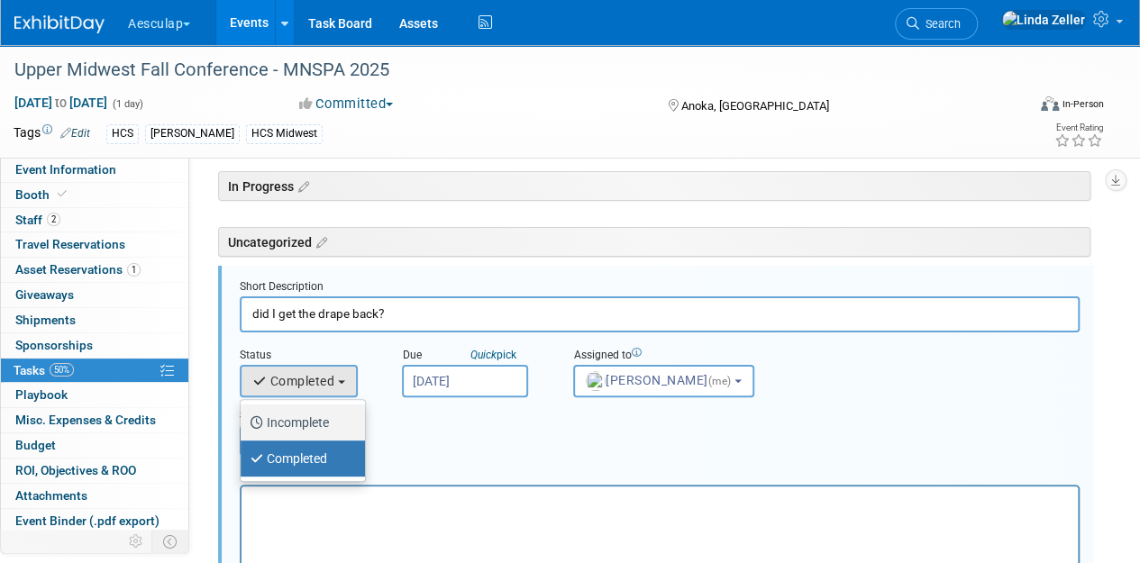
click at [318, 425] on label "Incomplete" at bounding box center [298, 422] width 97 height 29
click at [243, 425] on input "Incomplete" at bounding box center [238, 421] width 12 height 12
select select "1"
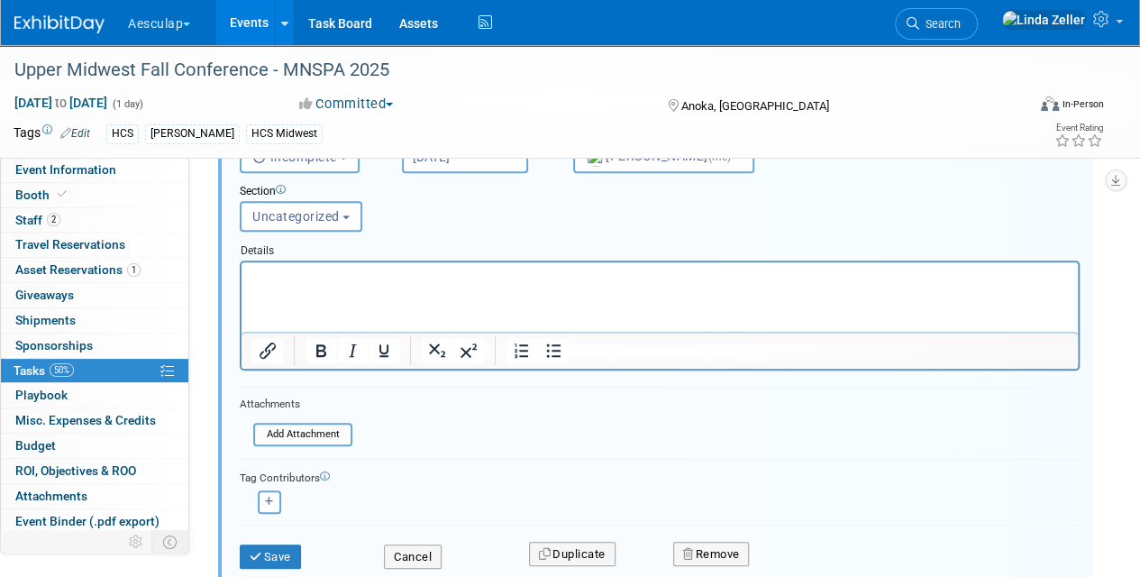
scroll to position [328, 0]
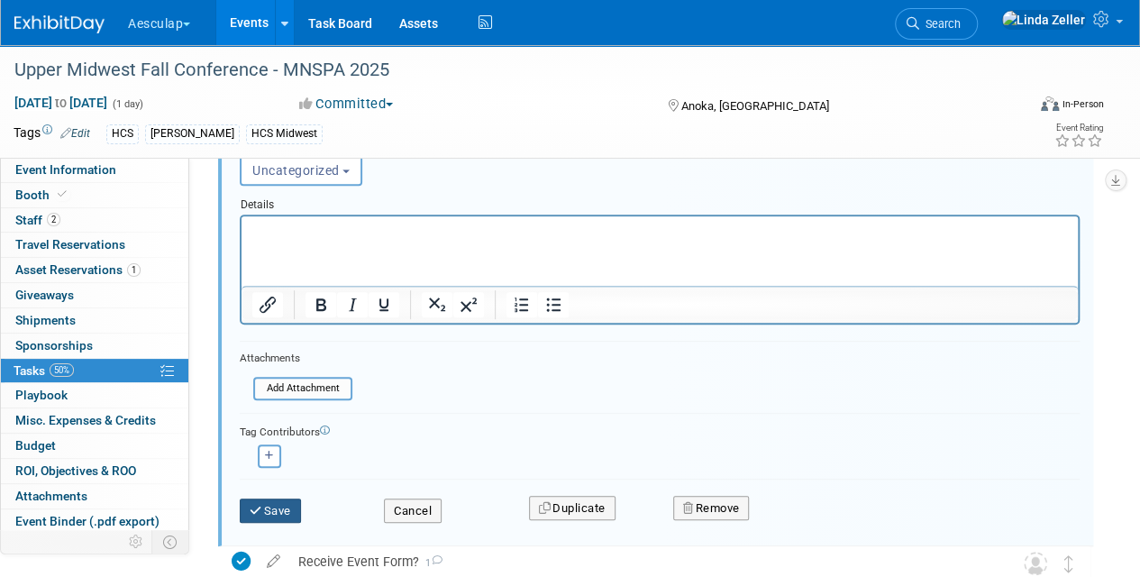
click at [268, 508] on button "Save" at bounding box center [270, 511] width 61 height 25
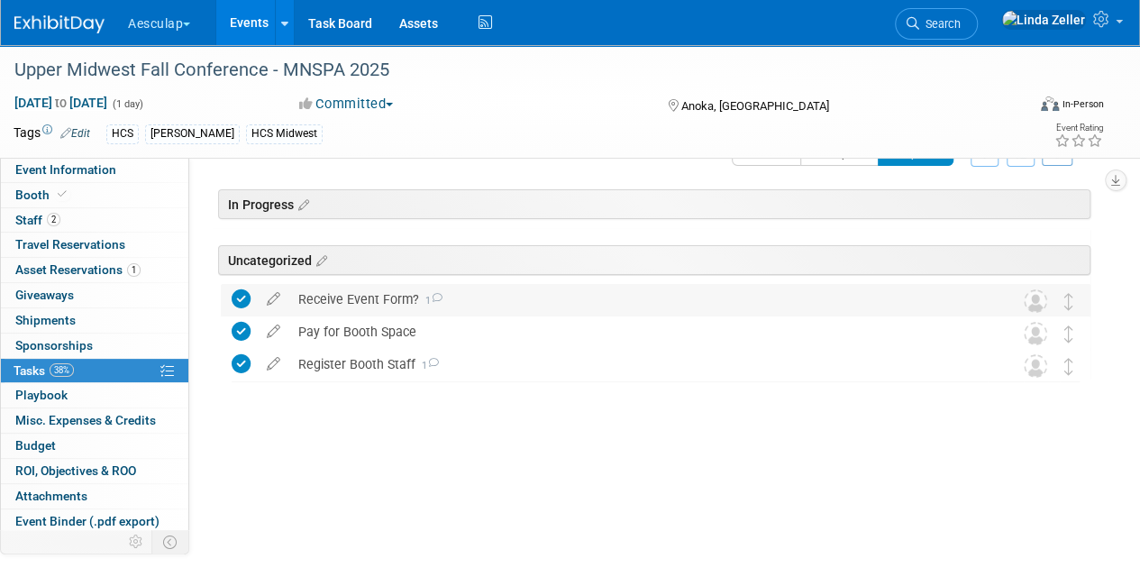
scroll to position [0, 0]
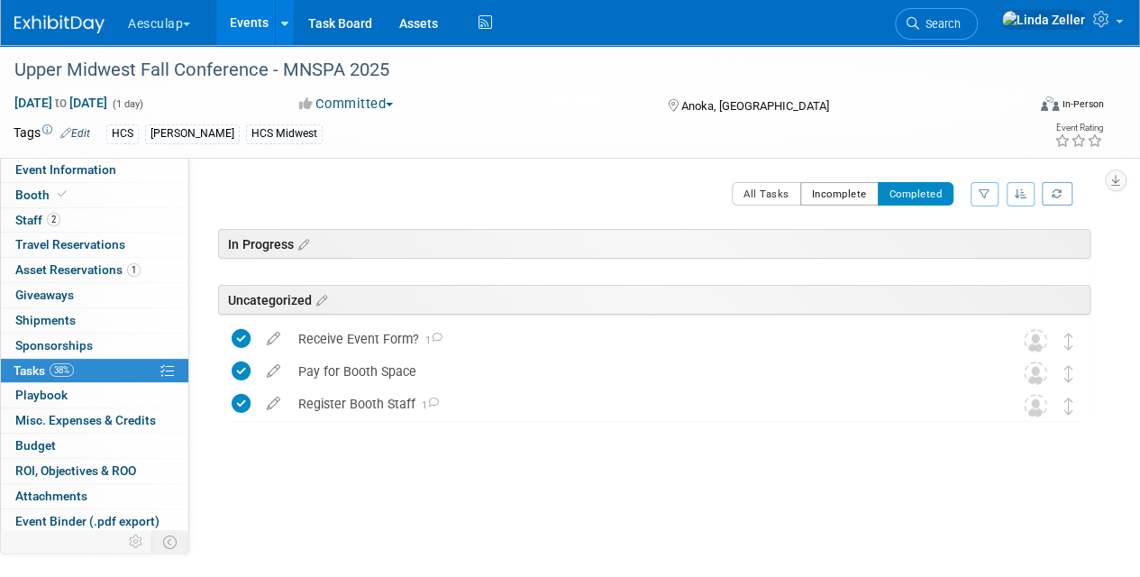
click at [821, 197] on button "Incomplete" at bounding box center [840, 193] width 78 height 23
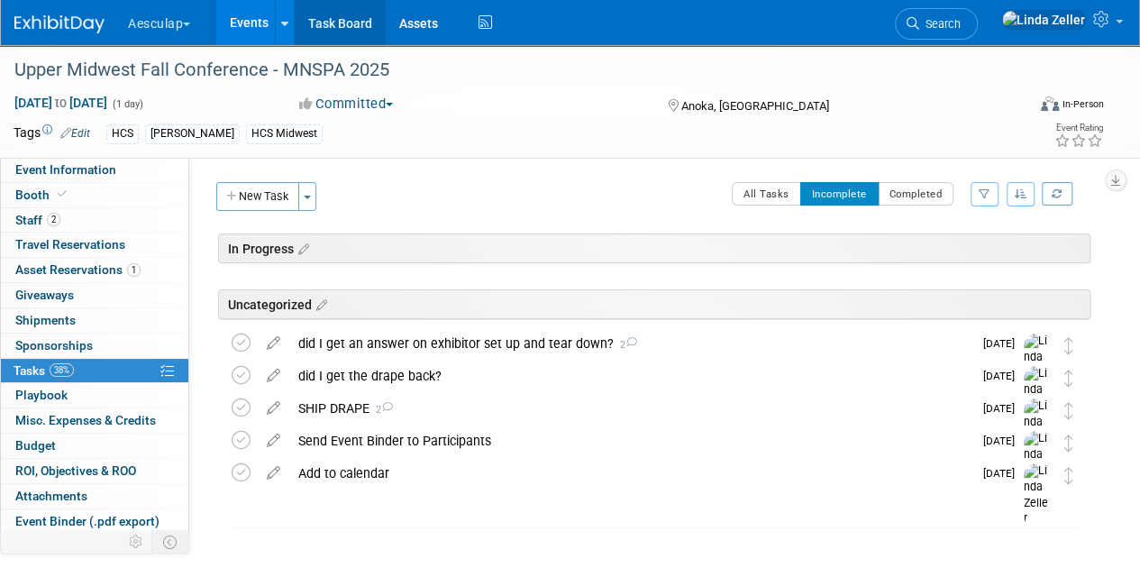
click at [335, 23] on link "Task Board" at bounding box center [340, 22] width 91 height 45
